Goal: Information Seeking & Learning: Find specific fact

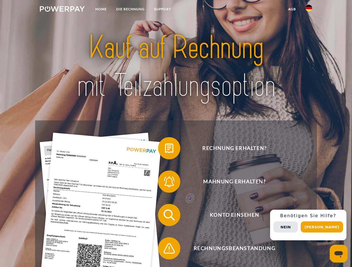
click at [62, 10] on img at bounding box center [62, 9] width 45 height 6
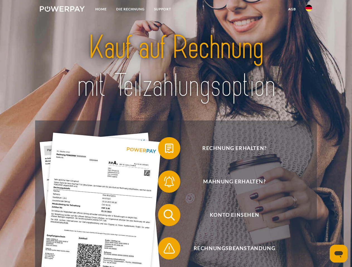
click at [308, 10] on img at bounding box center [308, 8] width 7 height 7
click at [291, 9] on link "agb" at bounding box center [291, 9] width 17 height 10
click at [165, 149] on span at bounding box center [161, 148] width 28 height 28
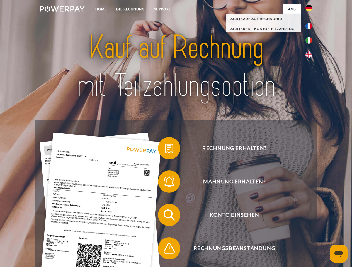
click at [165, 183] on span at bounding box center [161, 182] width 28 height 28
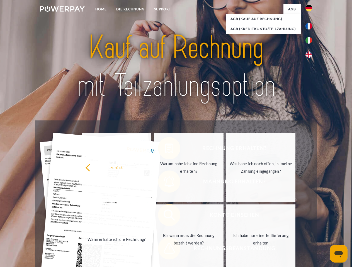
click at [165, 216] on link "Bis wann muss die Rechnung bezahlt werden?" at bounding box center [188, 240] width 69 height 70
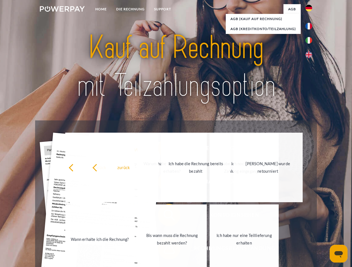
click at [165, 250] on link "Bis wann muss die Rechnung bezahlt werden?" at bounding box center [171, 240] width 69 height 70
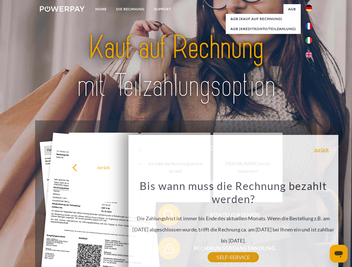
click at [310, 225] on div "Rechnung erhalten? Mahnung erhalten? Konto einsehen" at bounding box center [175, 232] width 281 height 223
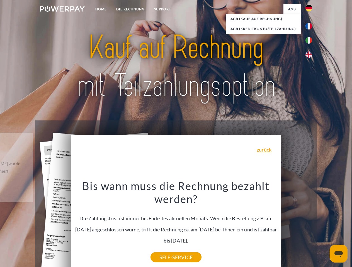
click at [296, 226] on span "Konto einsehen" at bounding box center [234, 215] width 136 height 22
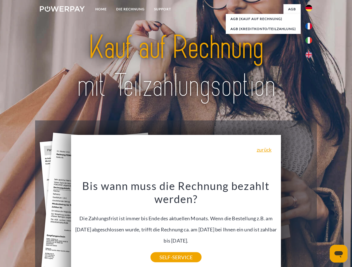
click at [323, 227] on header "Home DIE RECHNUNG SUPPORT" at bounding box center [176, 192] width 352 height 384
